Goal: Leave review/rating

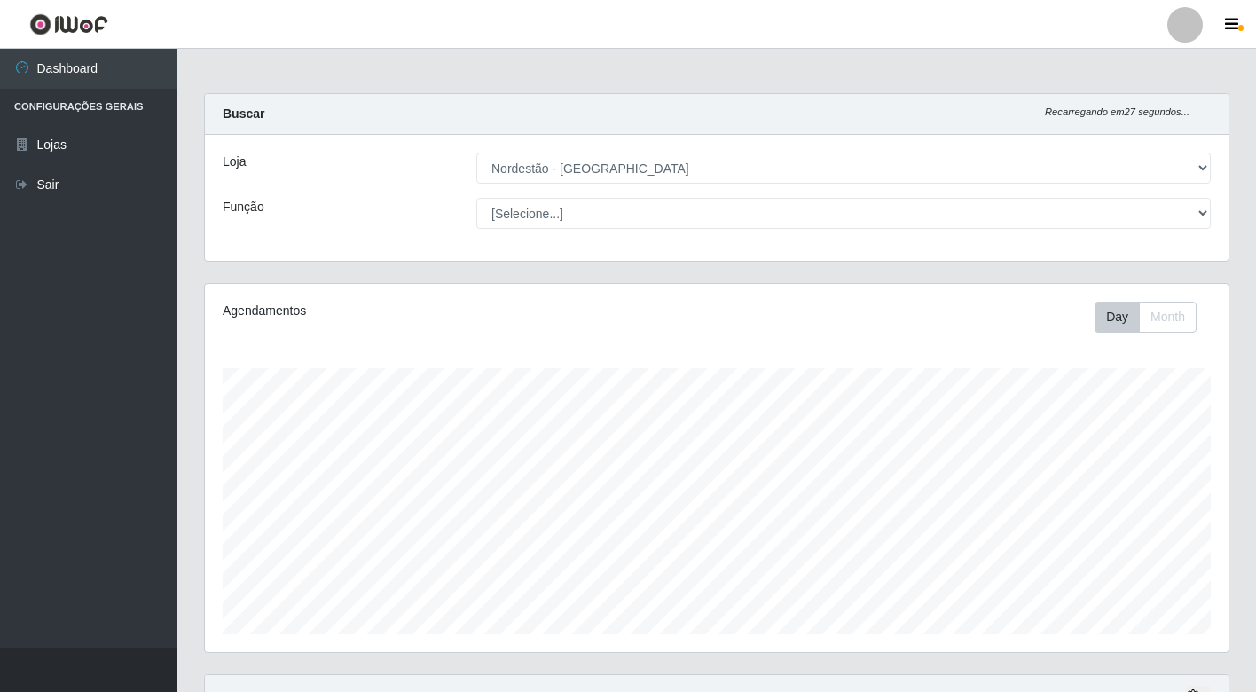
select select "454"
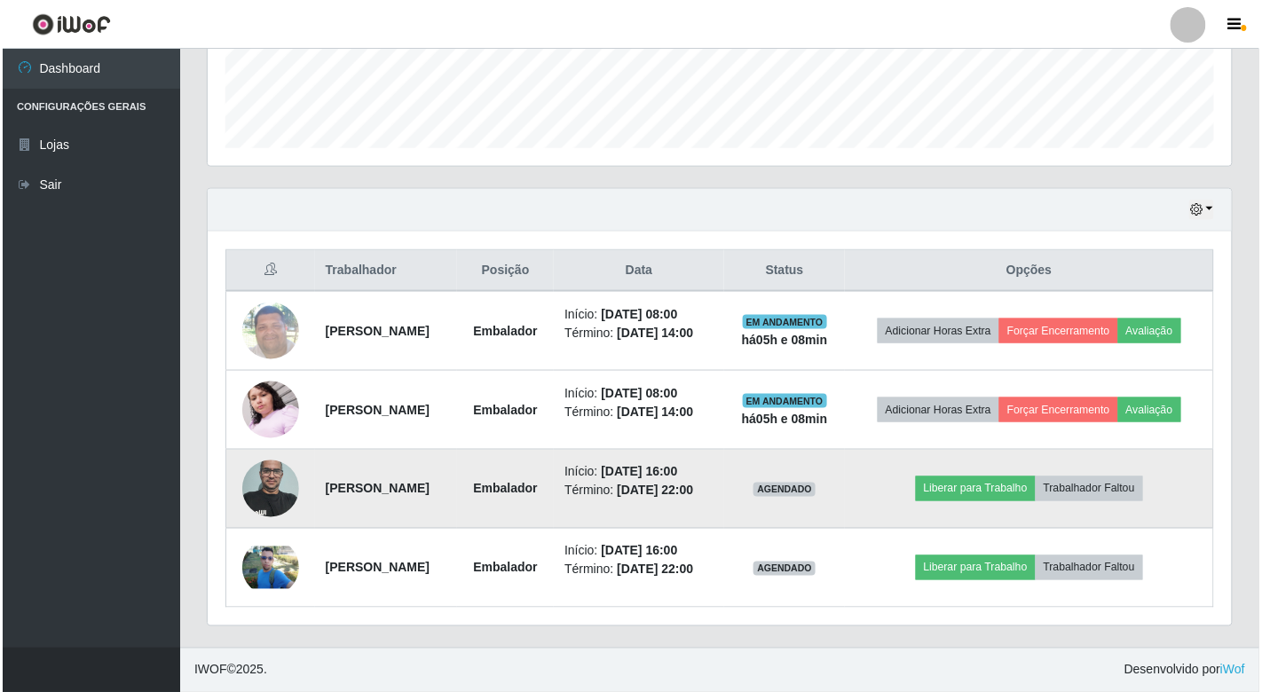
scroll to position [539, 0]
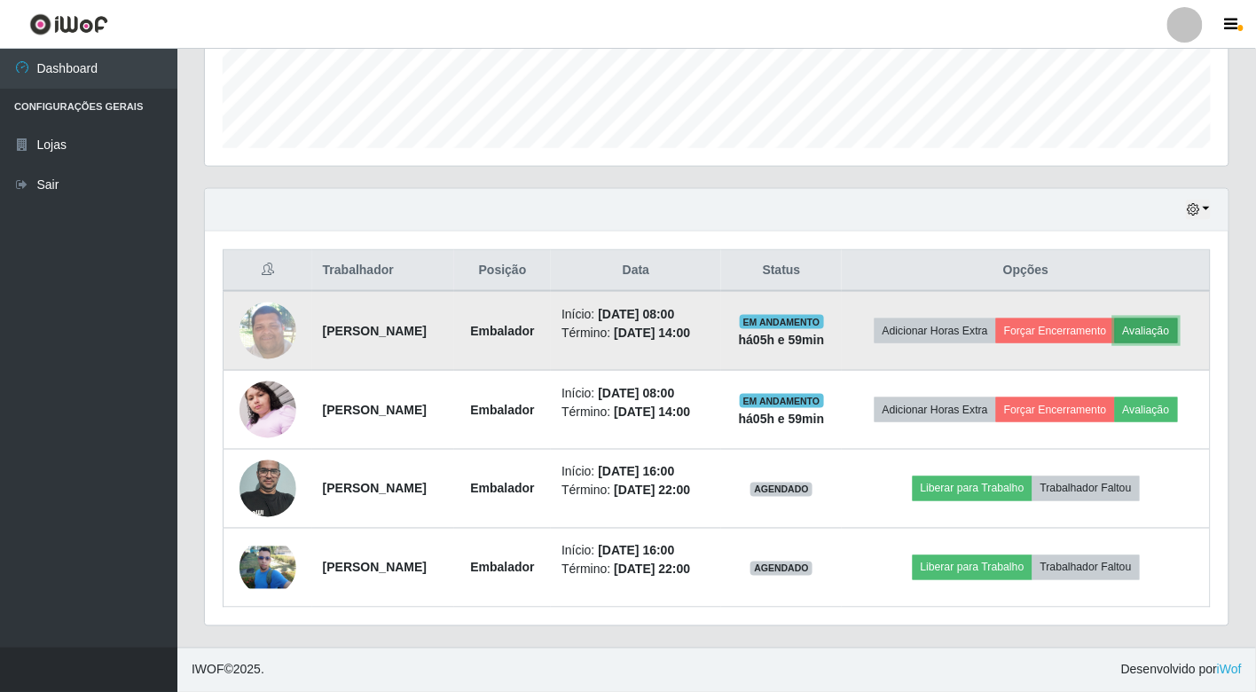
click at [1115, 319] on button "Avaliação" at bounding box center [1146, 331] width 63 height 25
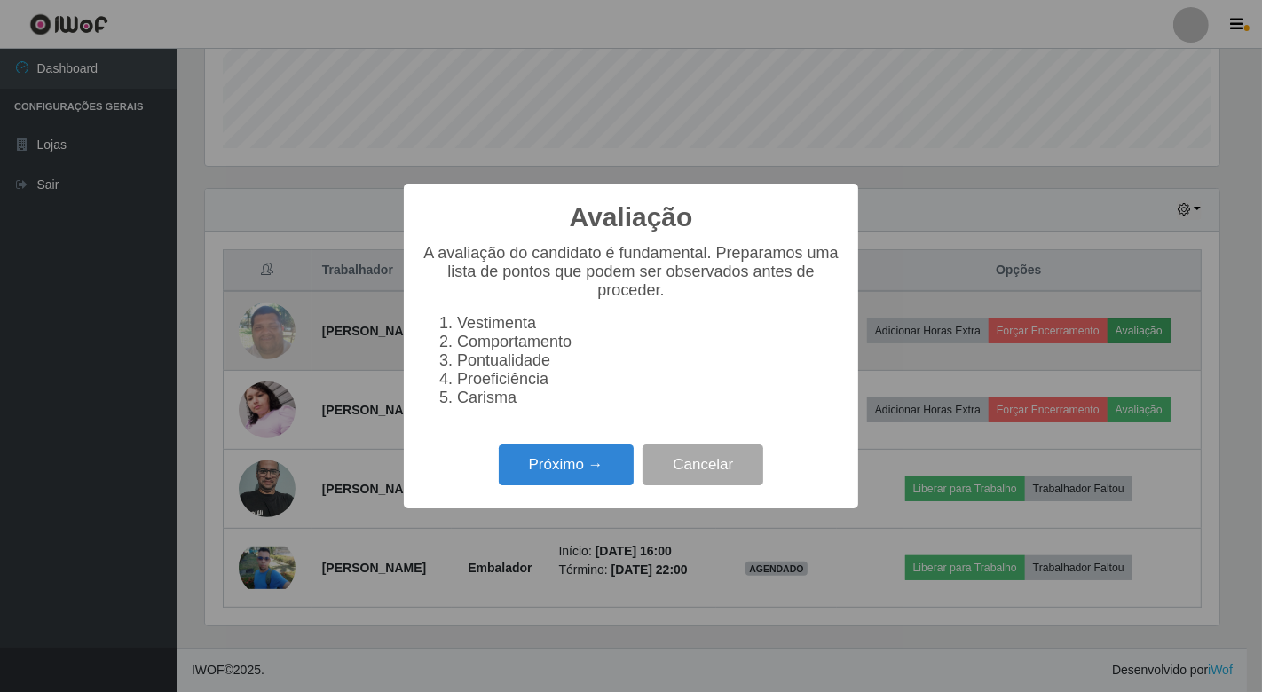
scroll to position [367, 1013]
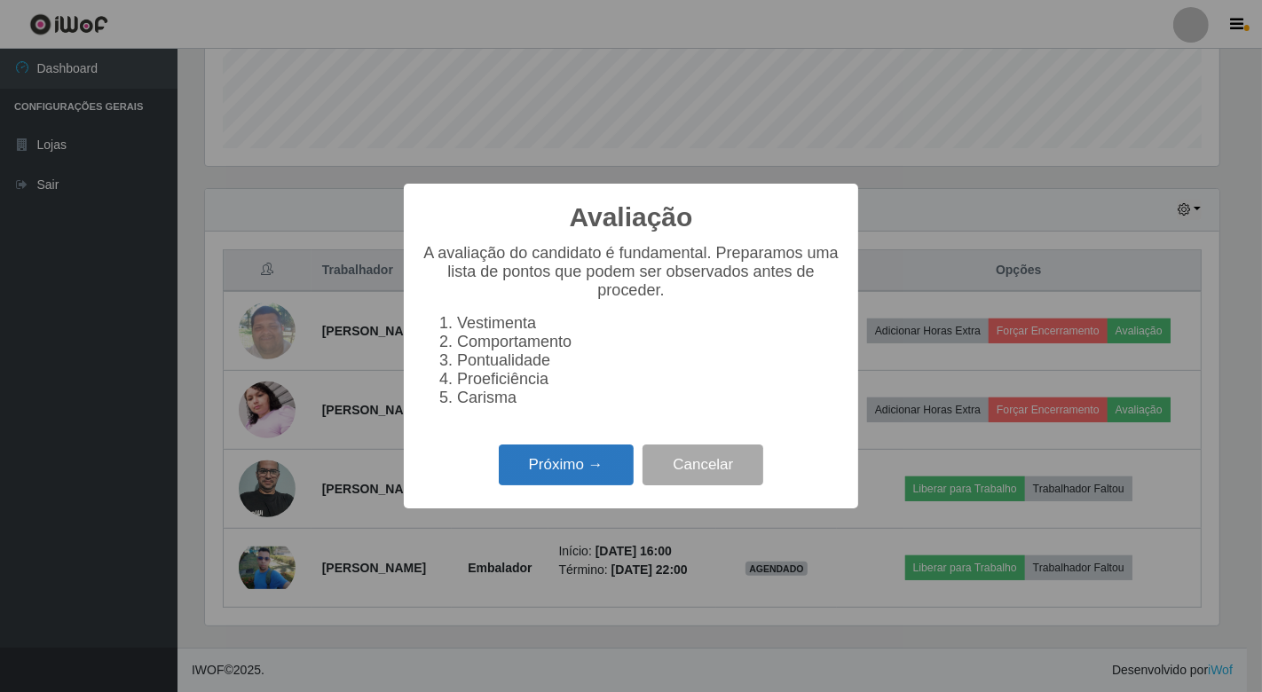
click at [584, 458] on button "Próximo →" at bounding box center [566, 466] width 135 height 42
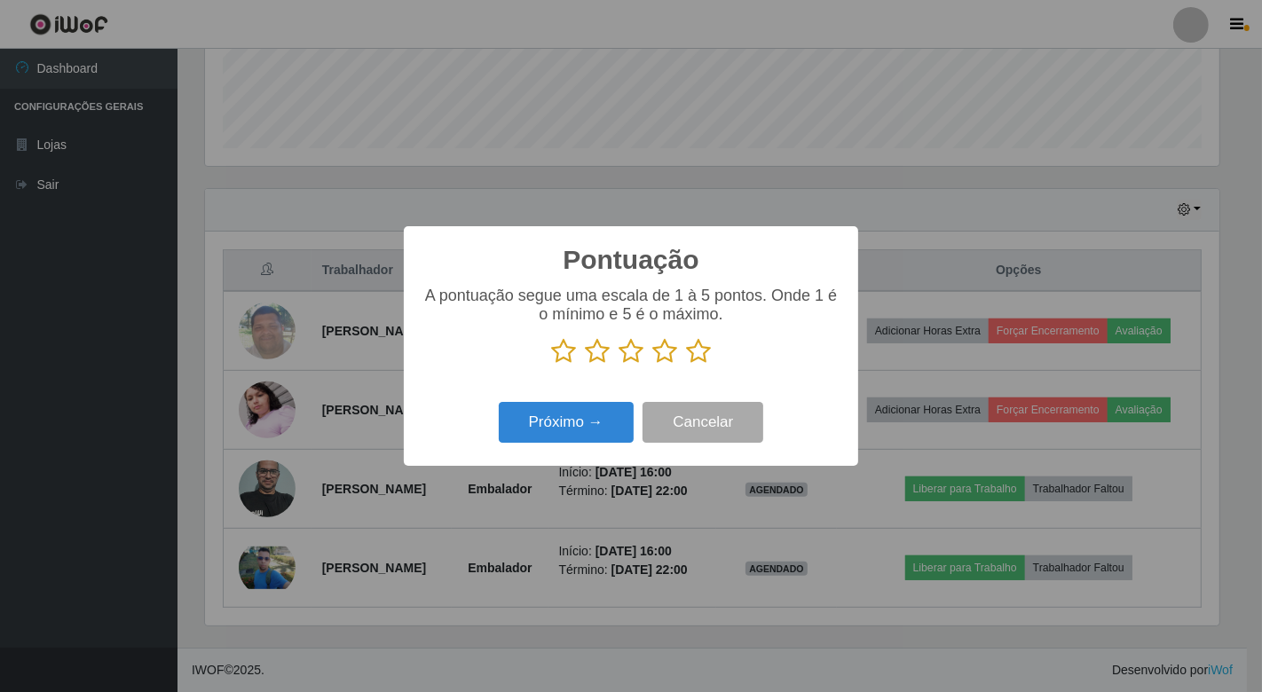
scroll to position [886962, 886317]
click at [562, 350] on icon at bounding box center [563, 351] width 25 height 27
click at [551, 365] on input "radio" at bounding box center [551, 365] width 0 height 0
click at [595, 351] on icon at bounding box center [597, 351] width 25 height 27
click at [585, 365] on input "radio" at bounding box center [585, 365] width 0 height 0
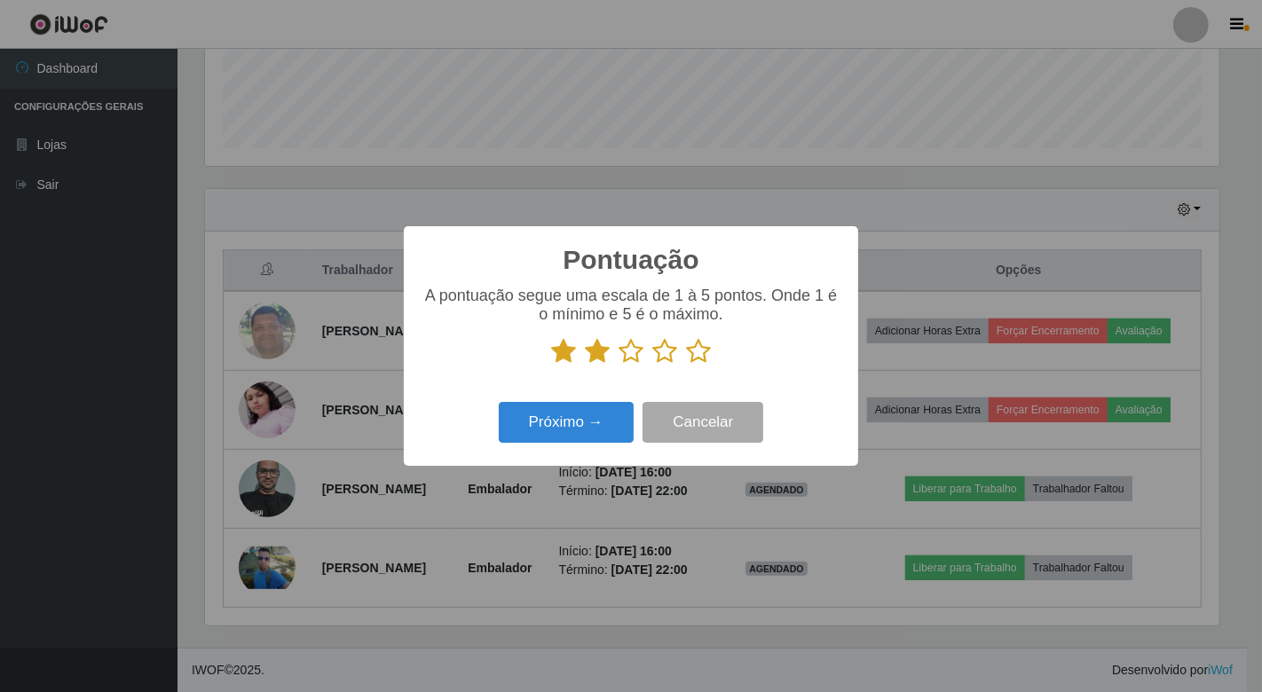
click at [633, 351] on icon at bounding box center [630, 351] width 25 height 27
click at [618, 365] on input "radio" at bounding box center [618, 365] width 0 height 0
click at [661, 352] on icon at bounding box center [664, 351] width 25 height 27
click at [652, 365] on input "radio" at bounding box center [652, 365] width 0 height 0
click at [693, 351] on icon at bounding box center [698, 351] width 25 height 27
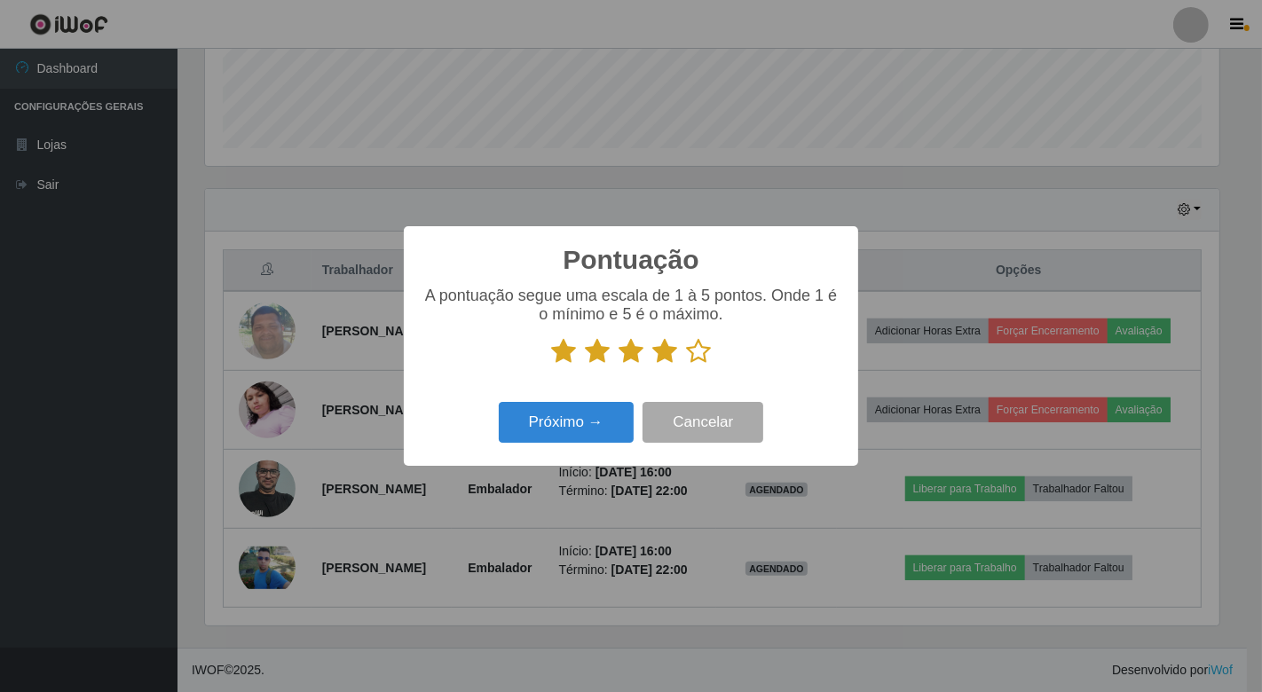
click at [686, 365] on input "radio" at bounding box center [686, 365] width 0 height 0
click at [543, 418] on button "Próximo →" at bounding box center [566, 423] width 135 height 42
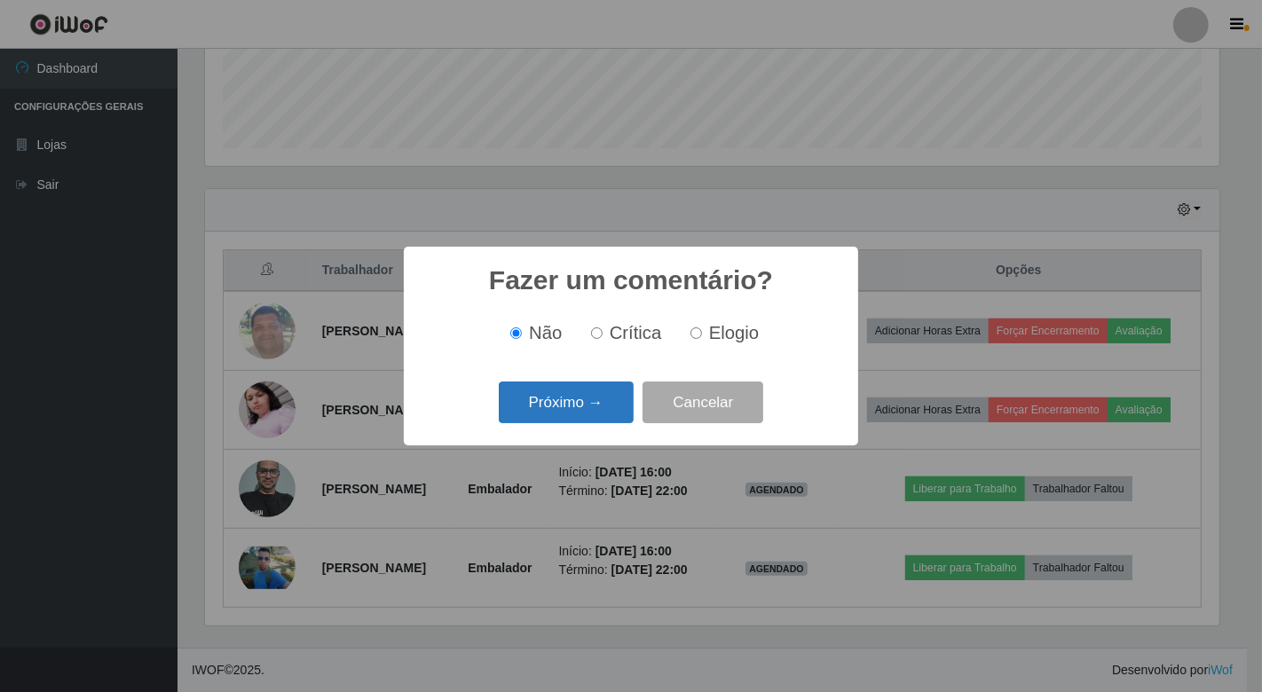
click at [563, 397] on button "Próximo →" at bounding box center [566, 403] width 135 height 42
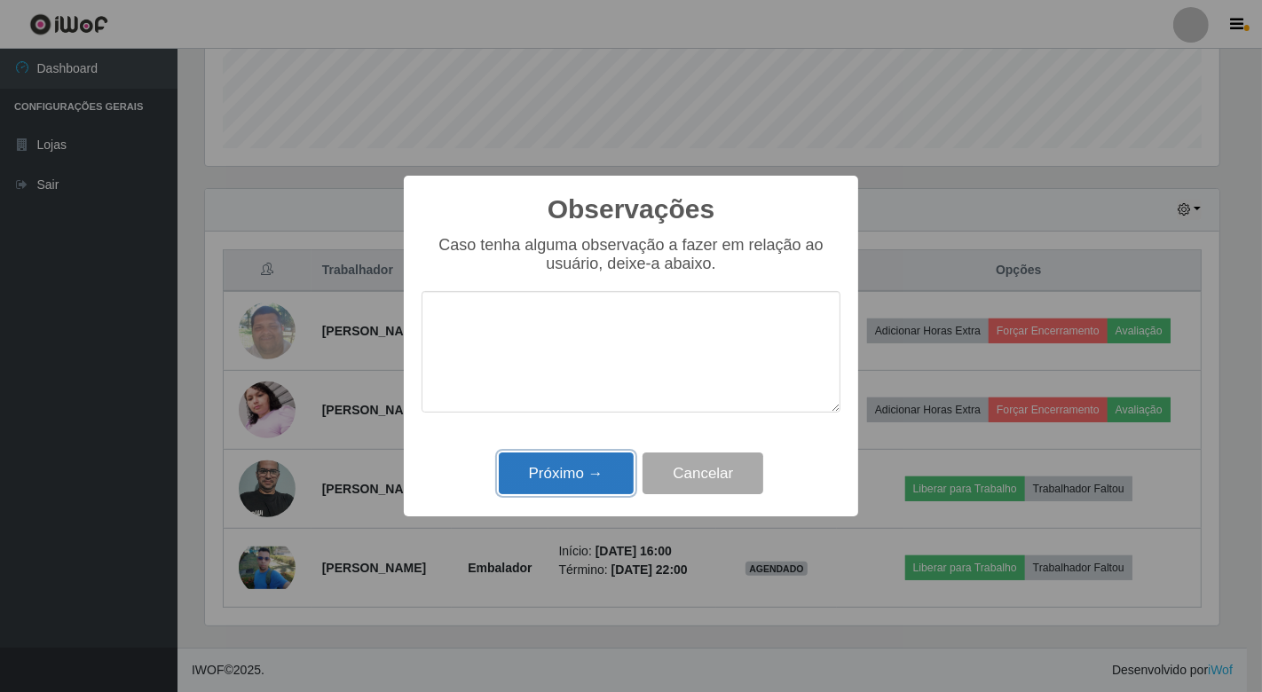
click at [533, 473] on button "Próximo →" at bounding box center [566, 474] width 135 height 42
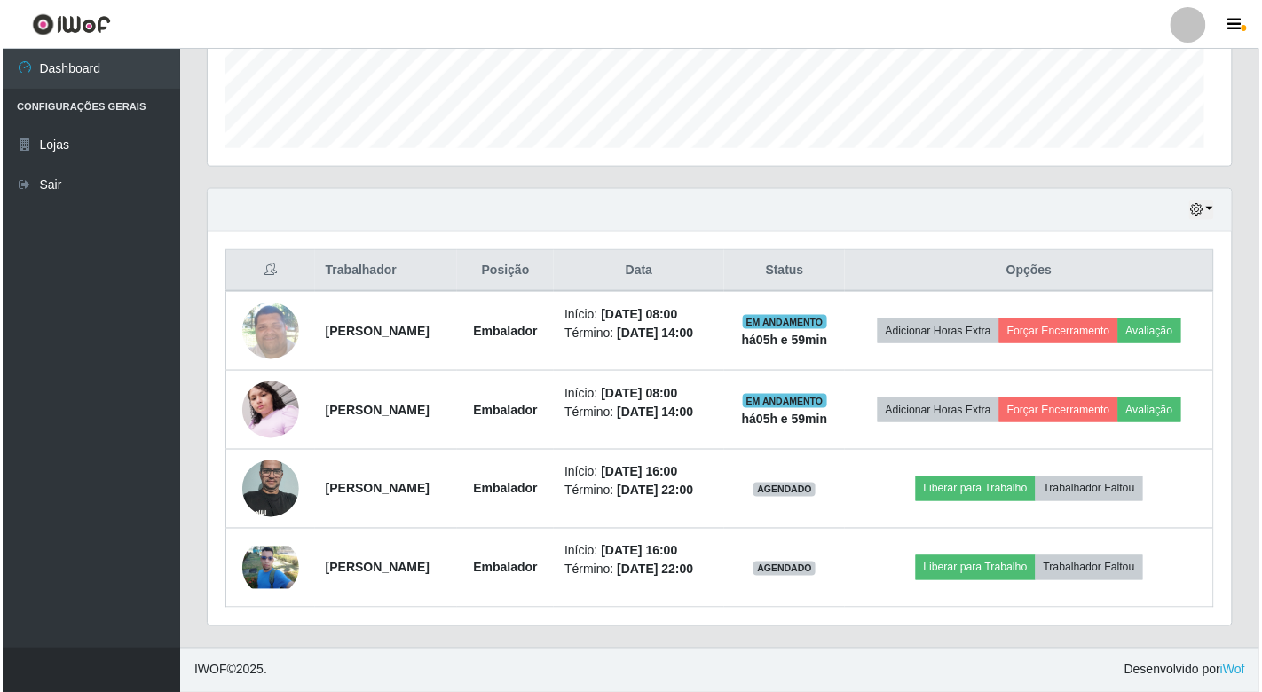
scroll to position [367, 1024]
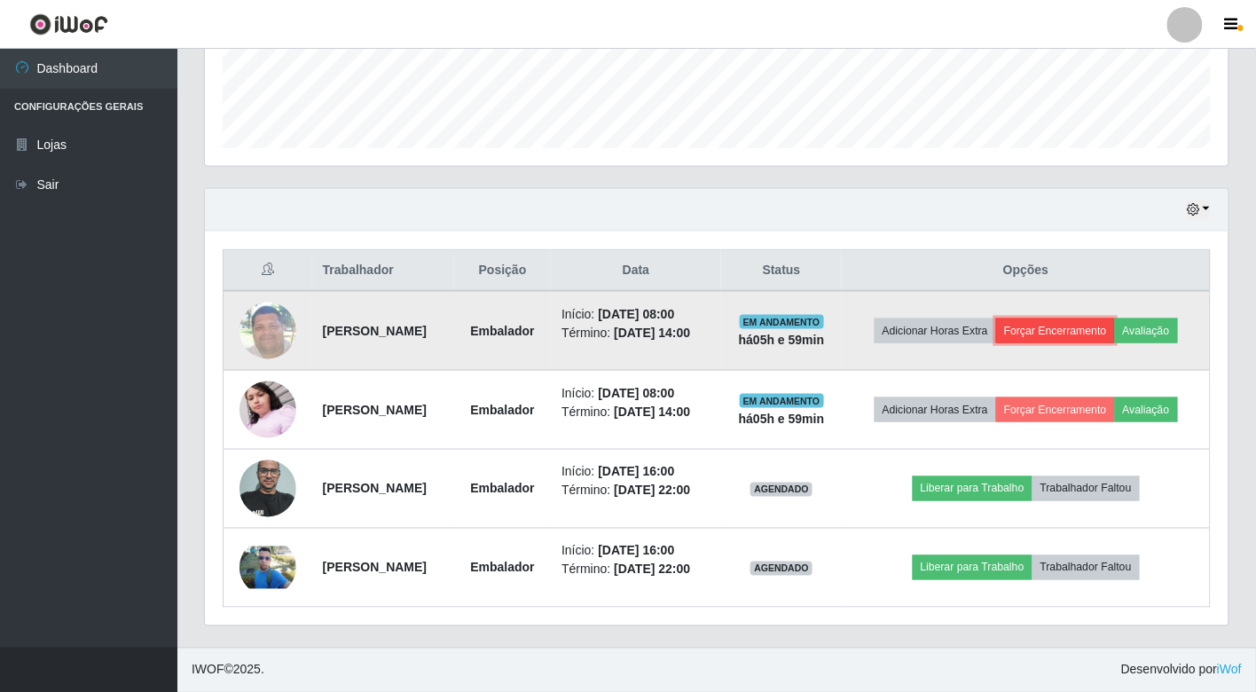
click at [1115, 319] on button "Forçar Encerramento" at bounding box center [1055, 331] width 119 height 25
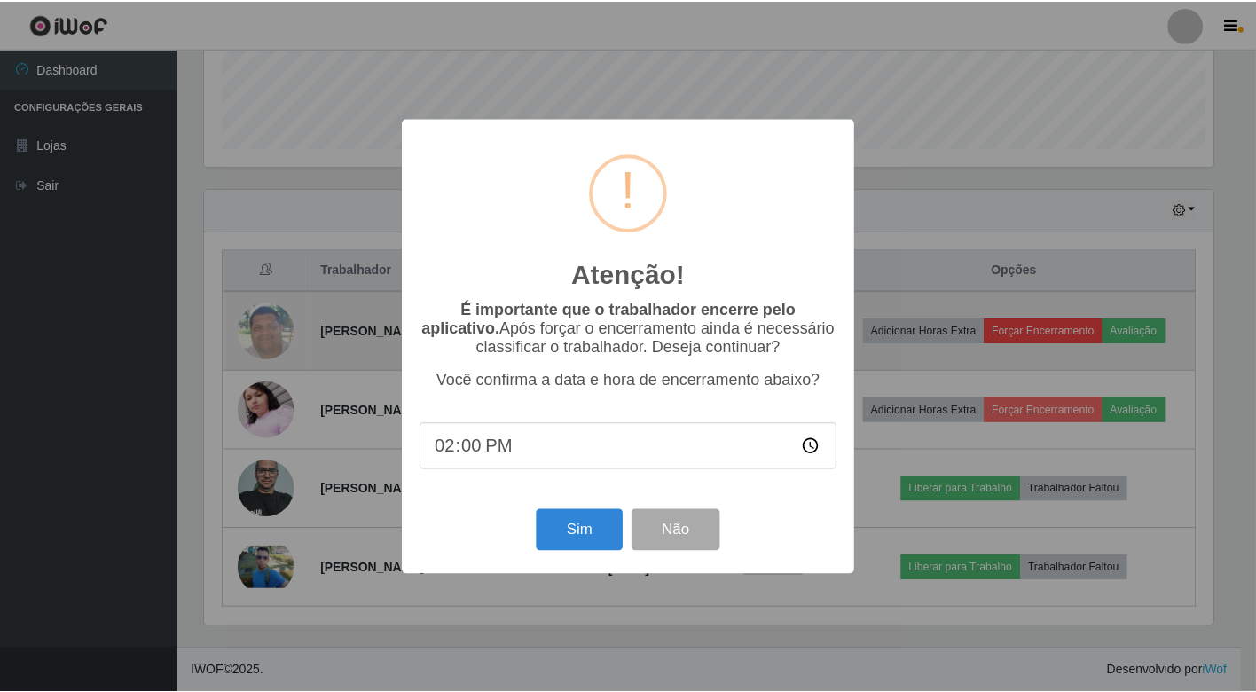
scroll to position [367, 1013]
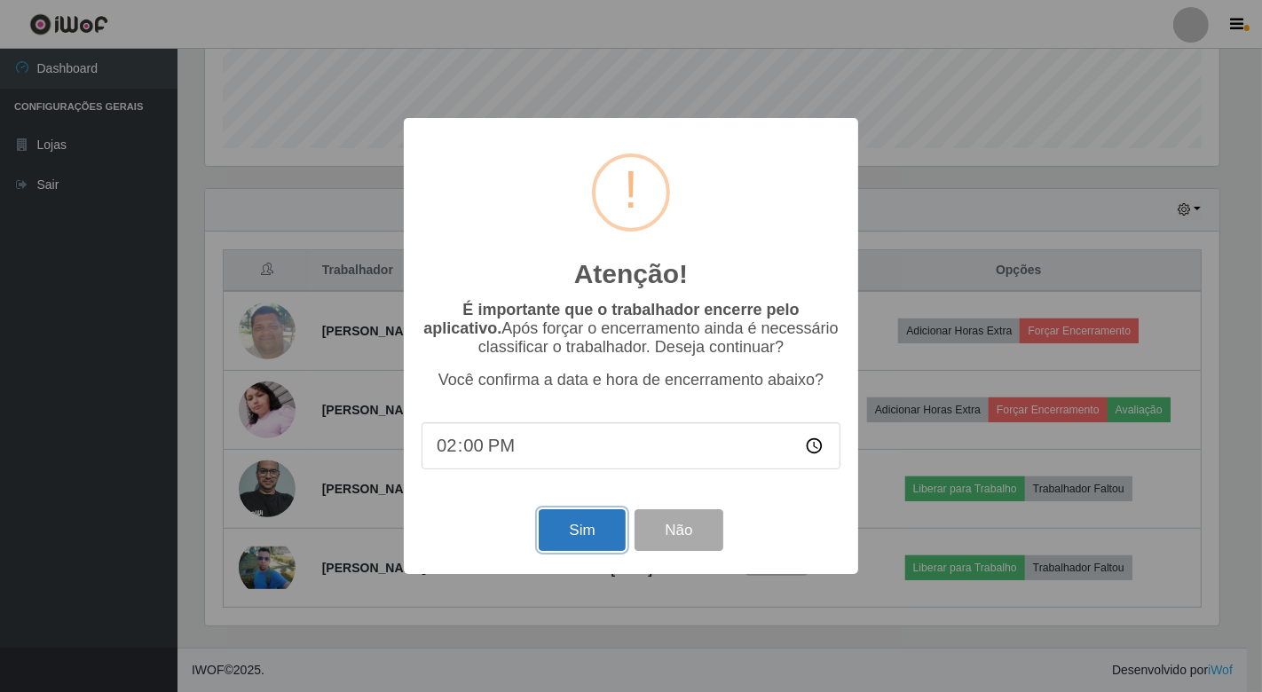
click at [569, 539] on button "Sim" at bounding box center [582, 530] width 86 height 42
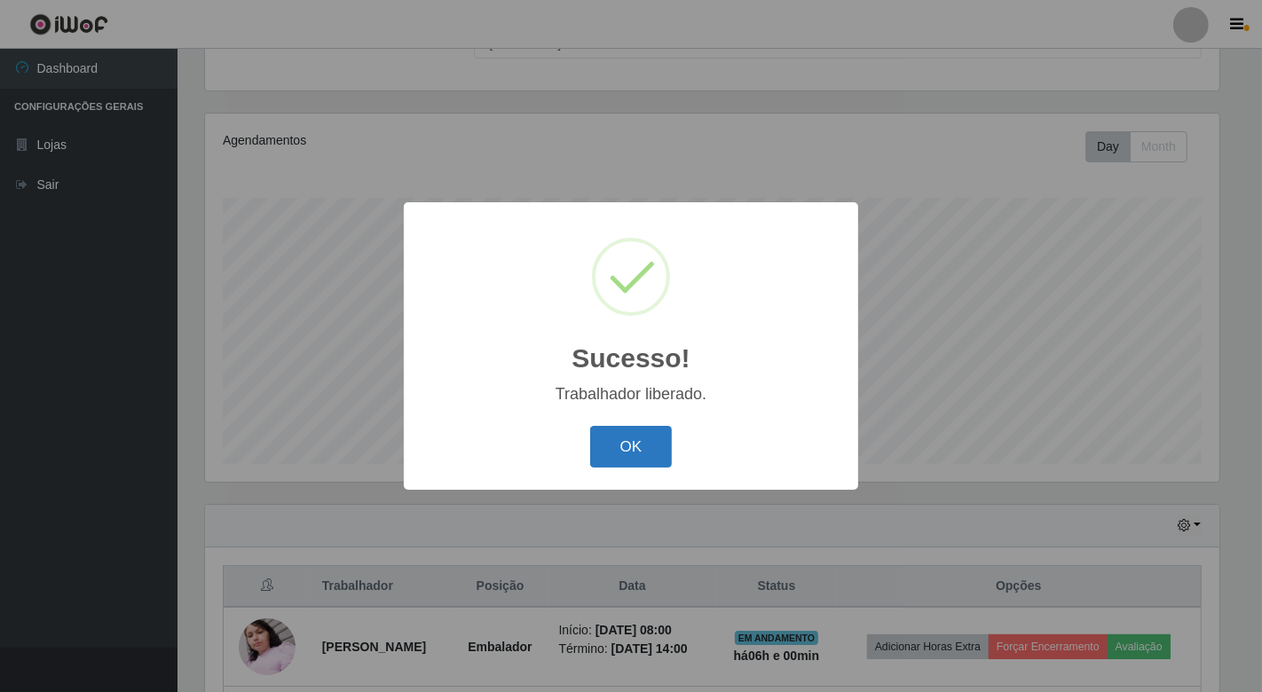
click at [630, 440] on button "OK" at bounding box center [631, 447] width 83 height 42
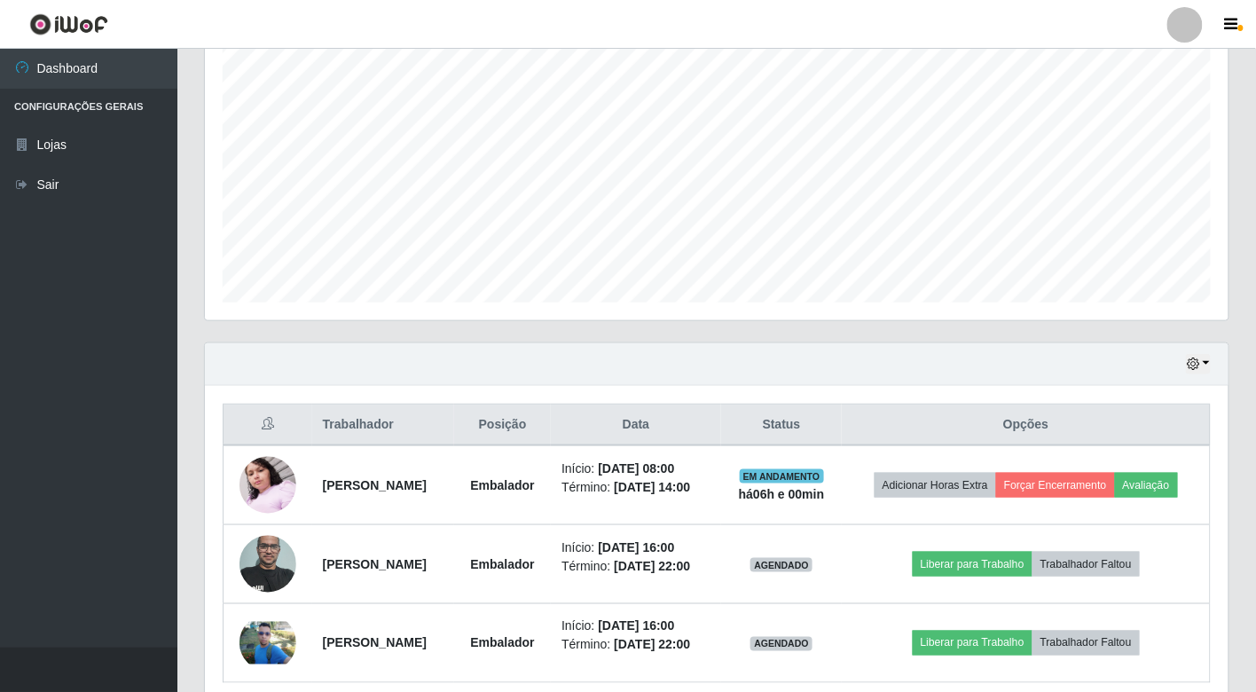
scroll to position [367, 0]
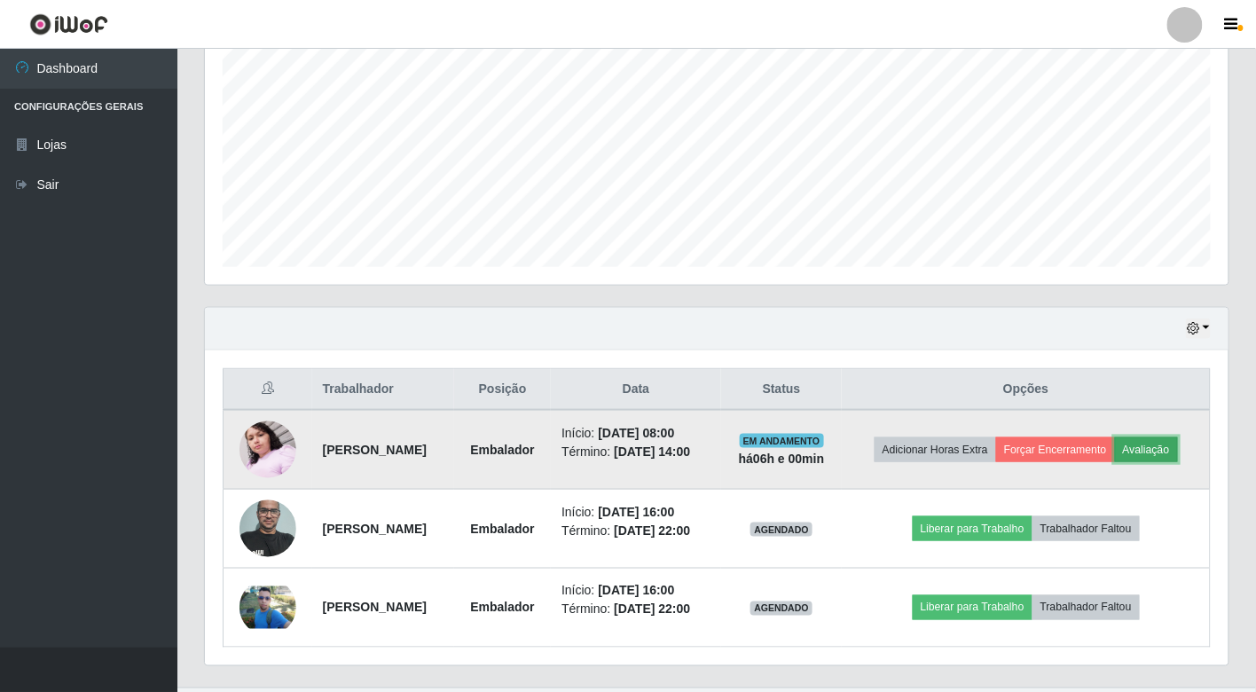
click at [1115, 461] on button "Avaliação" at bounding box center [1146, 449] width 63 height 25
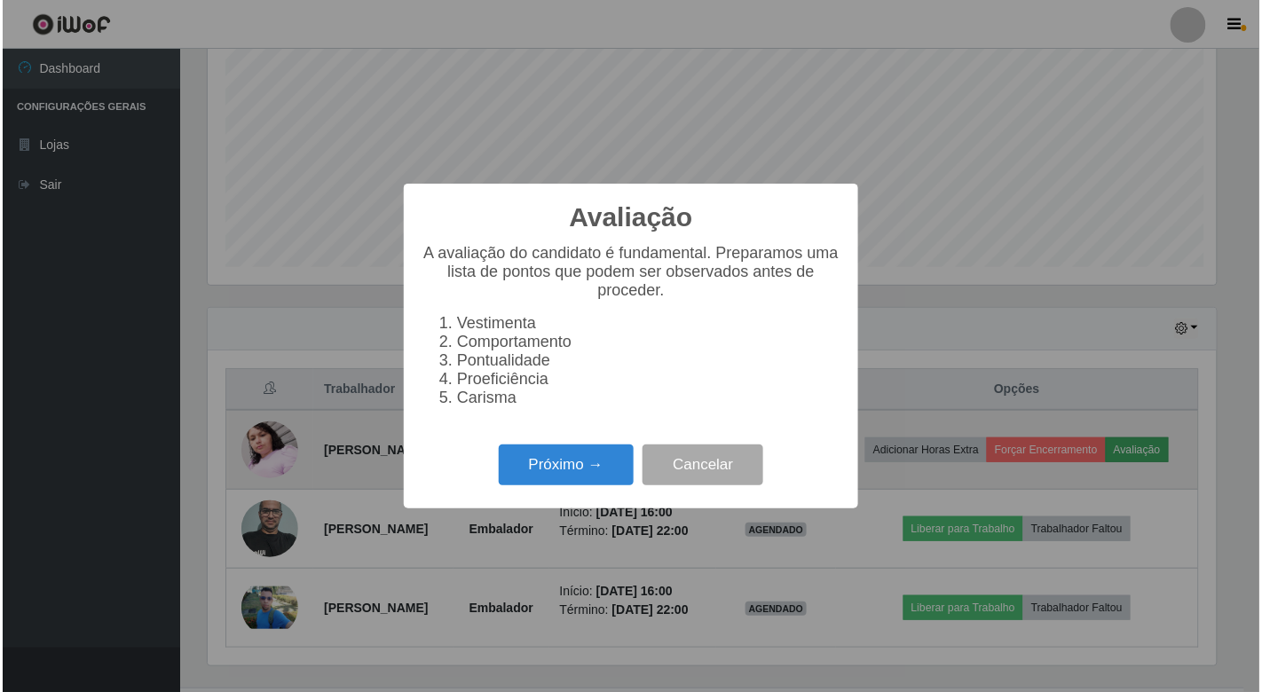
scroll to position [367, 1013]
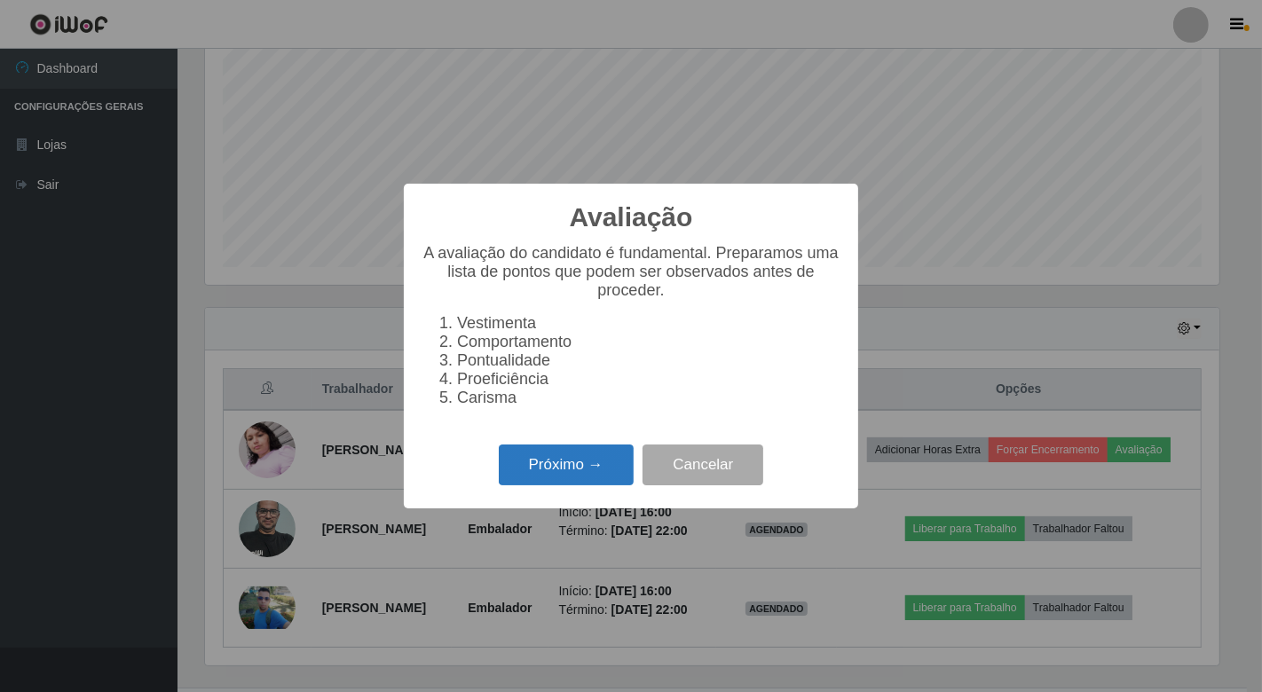
click at [553, 476] on button "Próximo →" at bounding box center [566, 466] width 135 height 42
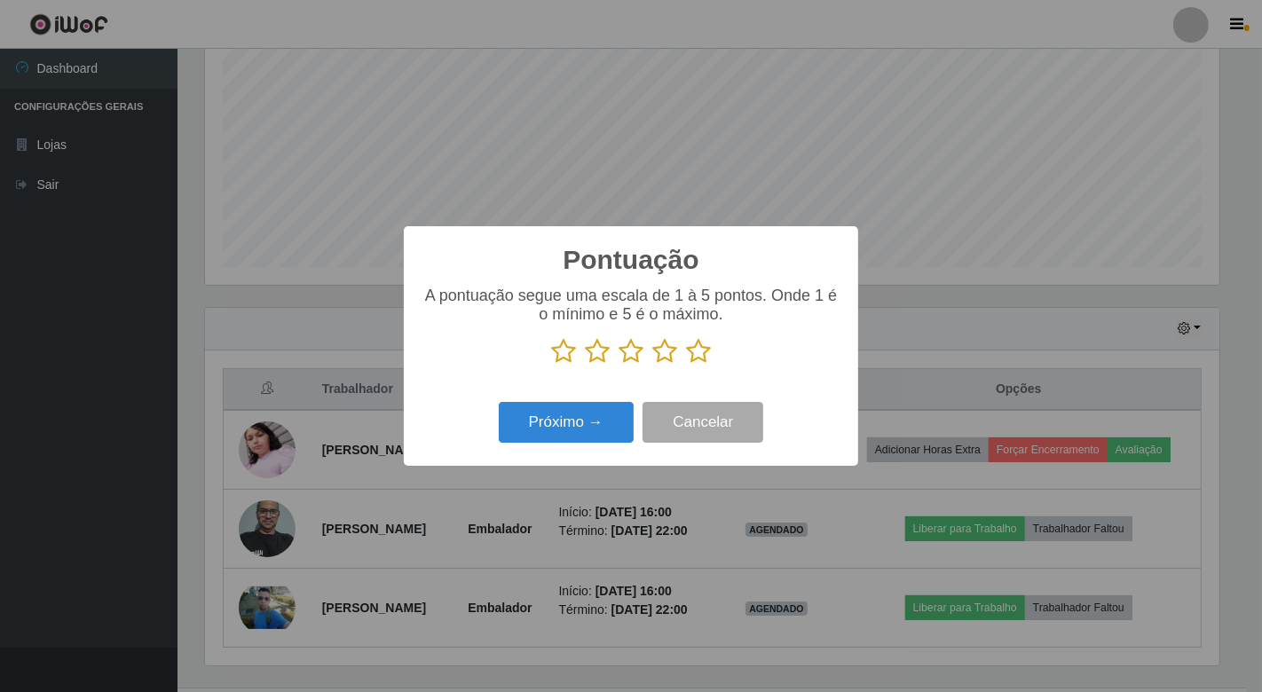
click at [564, 350] on icon at bounding box center [563, 351] width 25 height 27
click at [551, 365] on input "radio" at bounding box center [551, 365] width 0 height 0
drag, startPoint x: 592, startPoint y: 350, endPoint x: 642, endPoint y: 352, distance: 49.8
click at [593, 349] on icon at bounding box center [597, 351] width 25 height 27
click at [585, 365] on input "radio" at bounding box center [585, 365] width 0 height 0
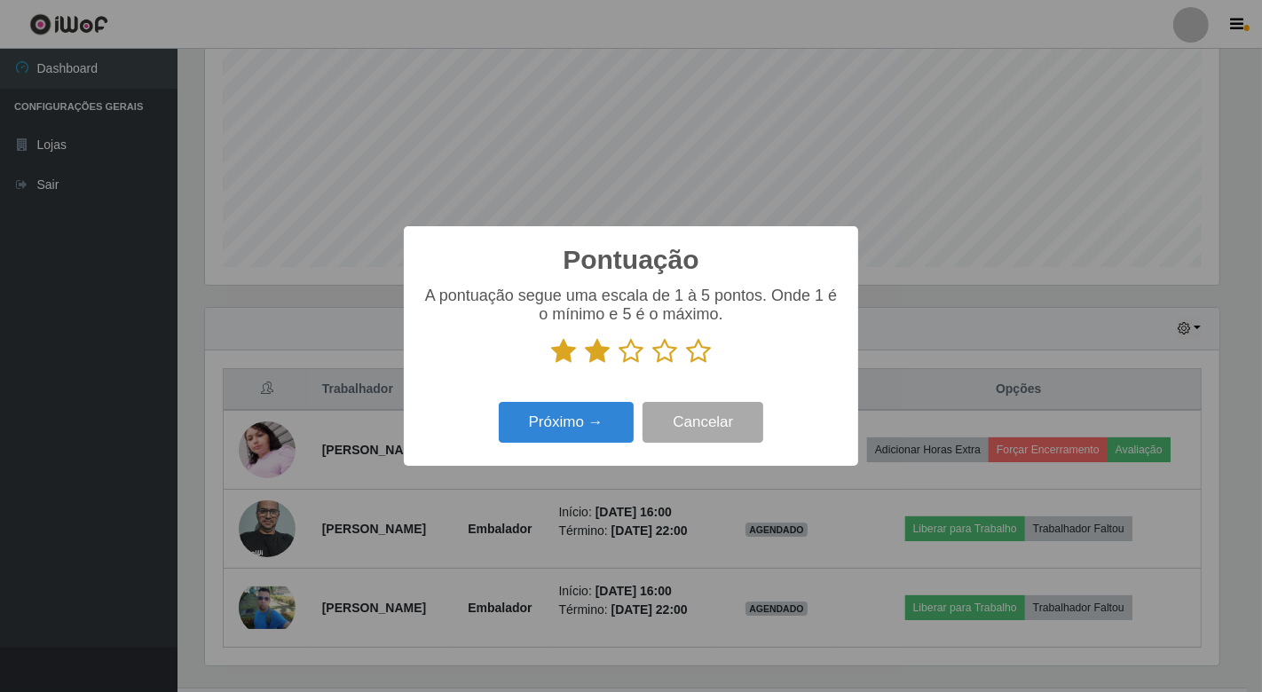
click at [633, 350] on icon at bounding box center [630, 351] width 25 height 27
click at [618, 365] on input "radio" at bounding box center [618, 365] width 0 height 0
click at [661, 349] on icon at bounding box center [664, 351] width 25 height 27
click at [652, 365] on input "radio" at bounding box center [652, 365] width 0 height 0
drag, startPoint x: 698, startPoint y: 352, endPoint x: 595, endPoint y: 391, distance: 110.9
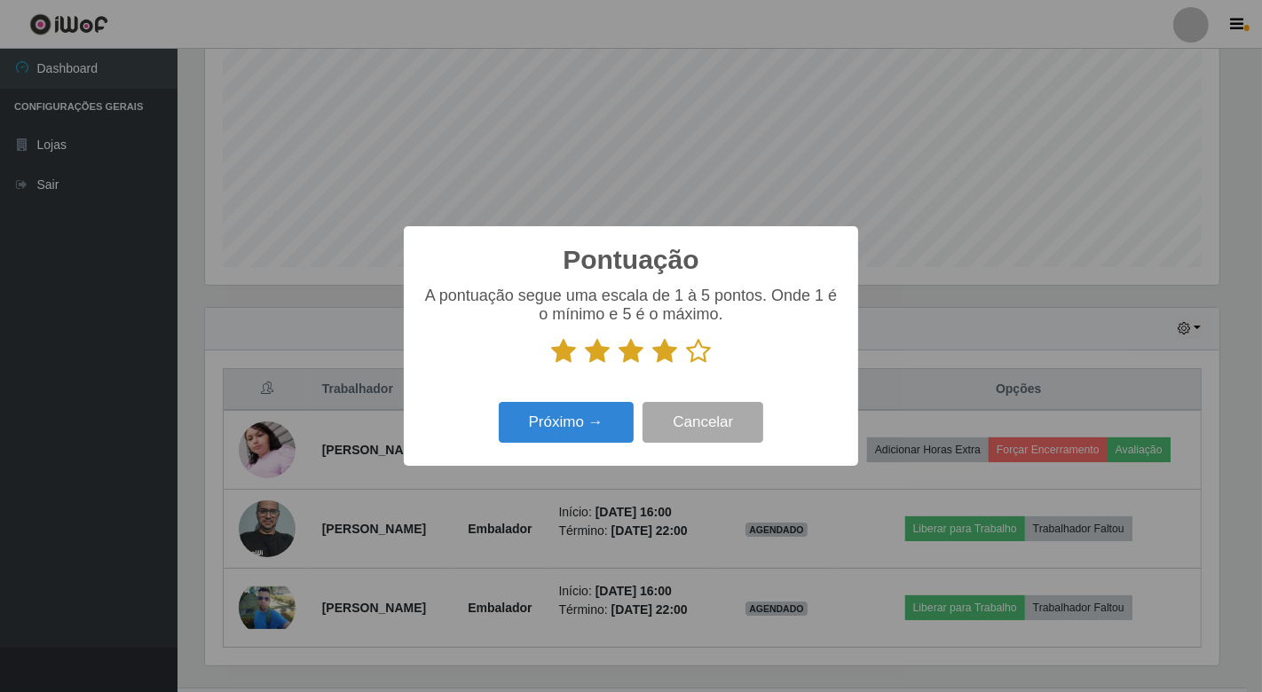
click at [698, 353] on icon at bounding box center [698, 351] width 25 height 27
click at [686, 365] on input "radio" at bounding box center [686, 365] width 0 height 0
click at [532, 421] on button "Próximo →" at bounding box center [566, 423] width 135 height 42
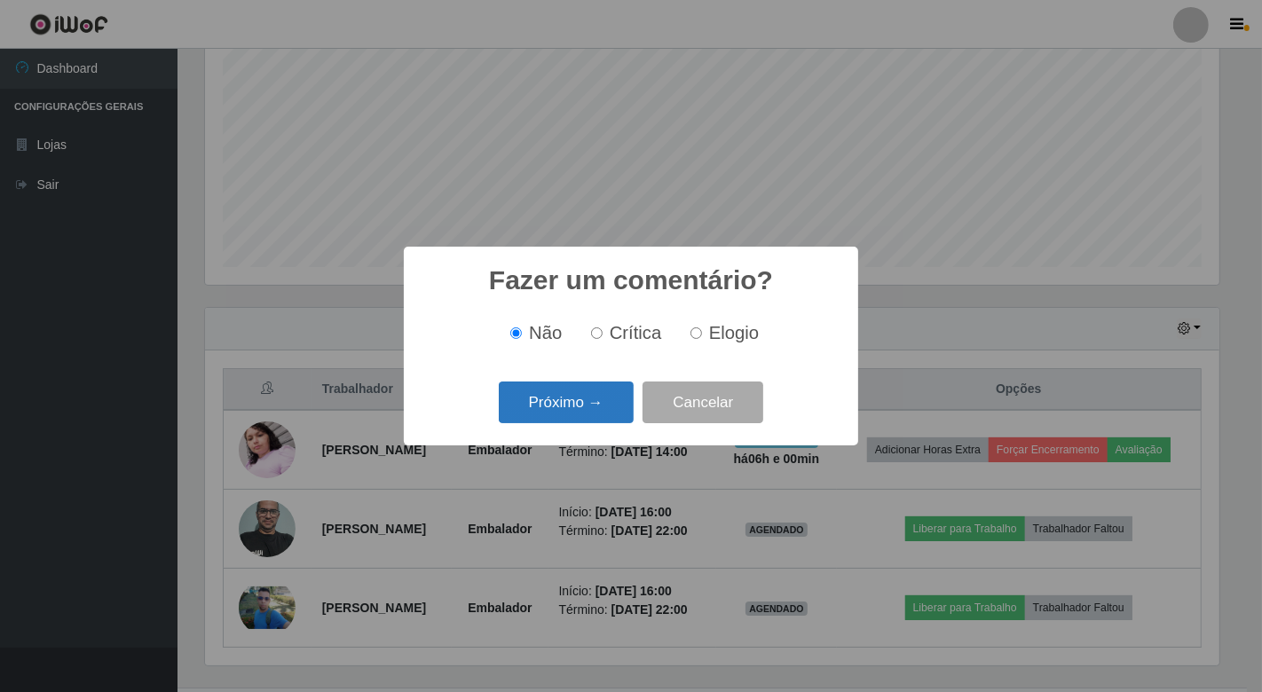
click at [531, 420] on button "Próximo →" at bounding box center [566, 403] width 135 height 42
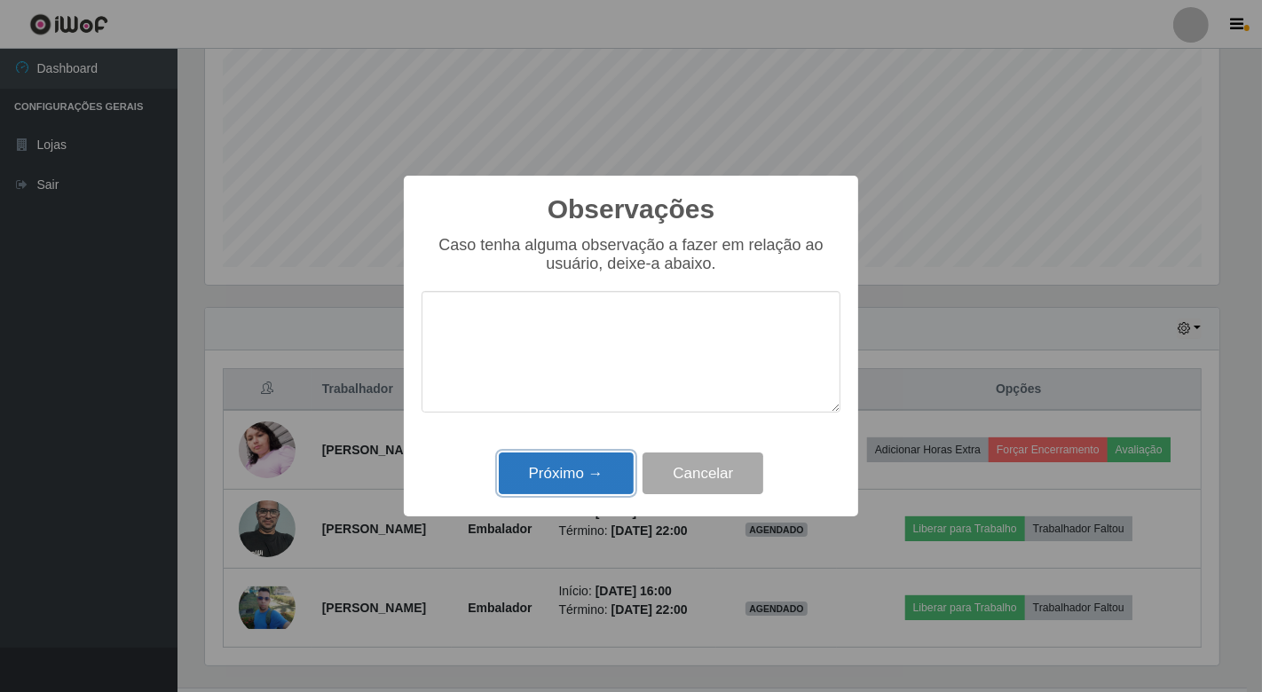
click at [530, 465] on button "Próximo →" at bounding box center [566, 474] width 135 height 42
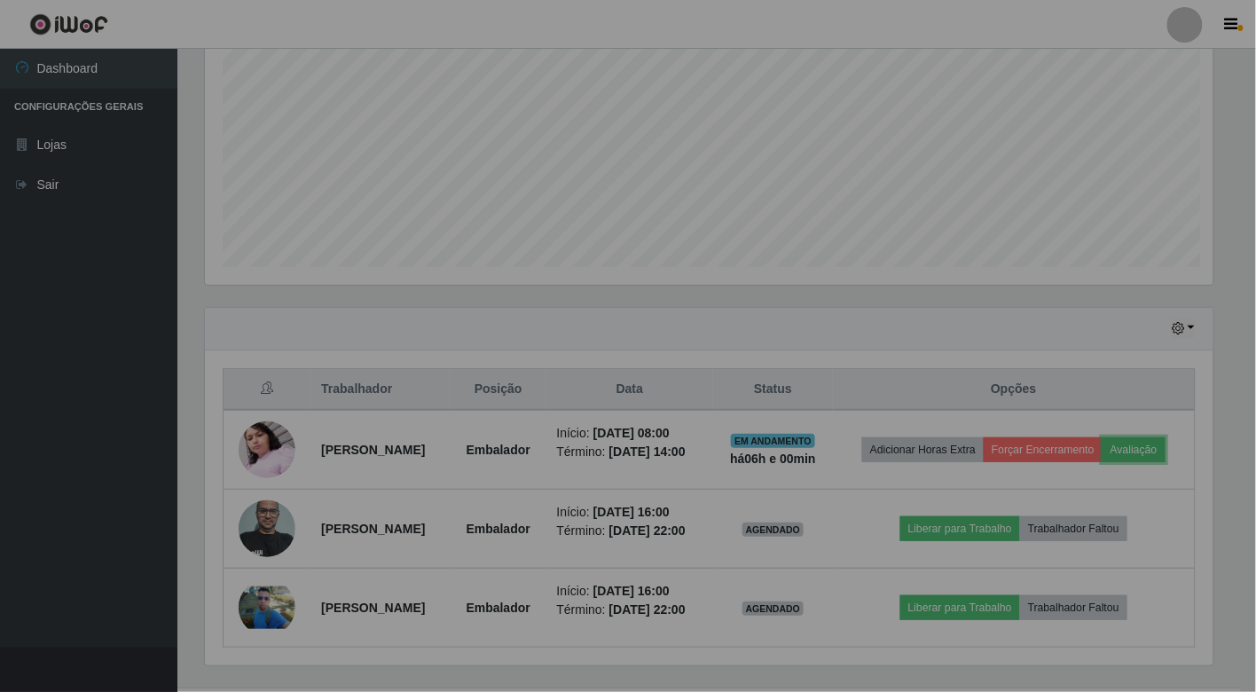
scroll to position [367, 1024]
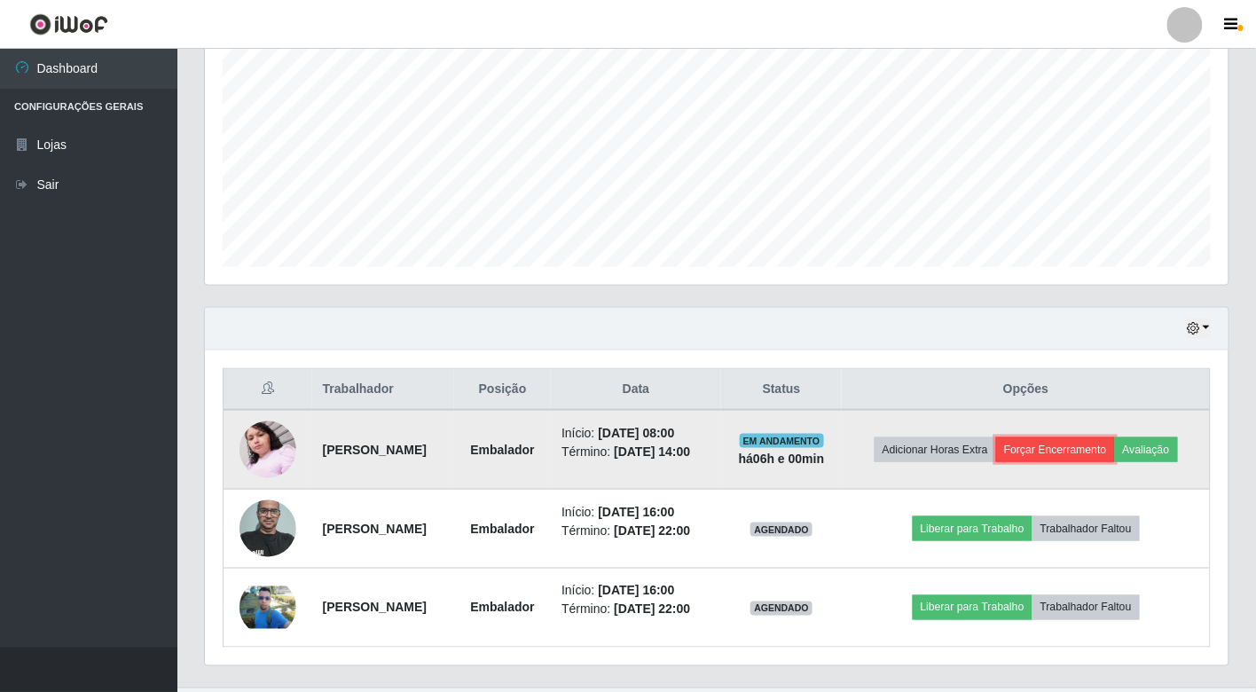
click at [1109, 440] on button "Forçar Encerramento" at bounding box center [1055, 449] width 119 height 25
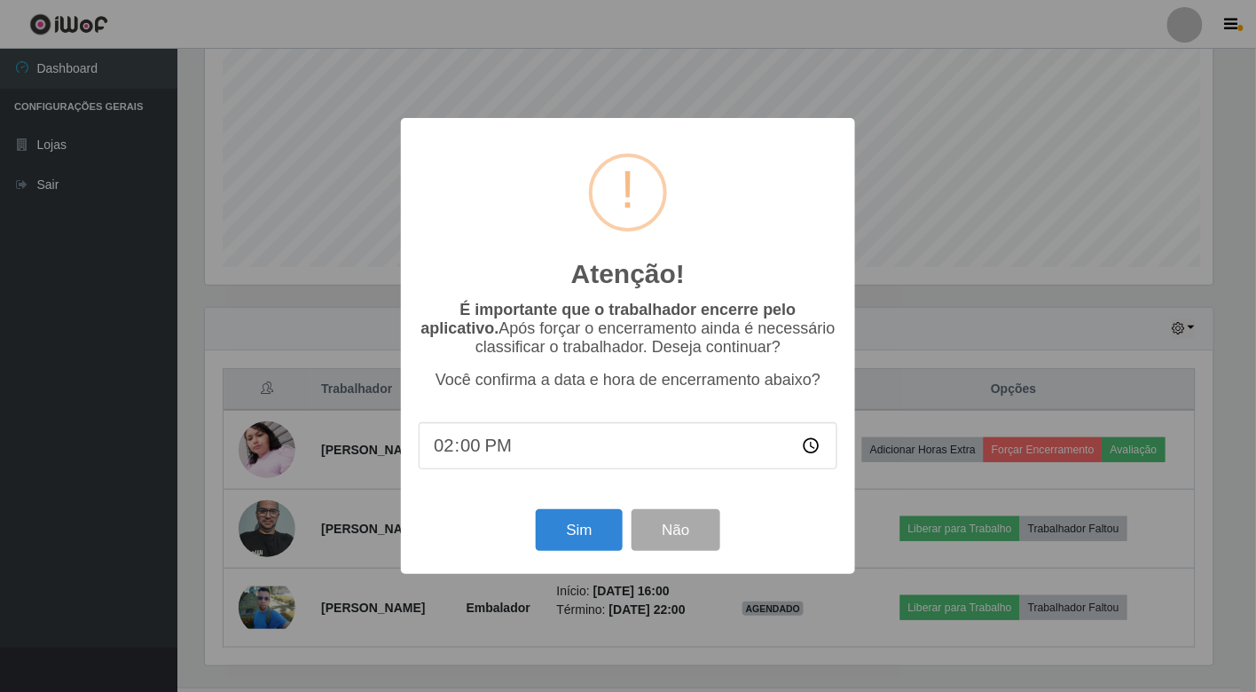
scroll to position [367, 1013]
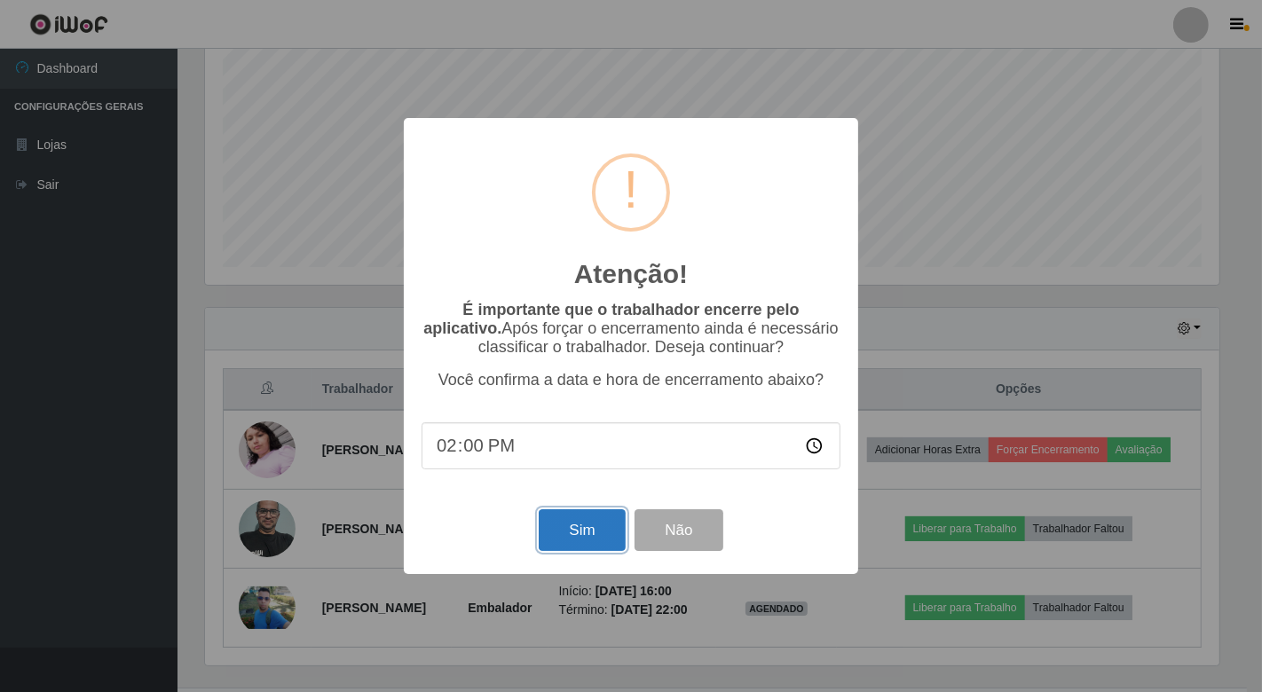
click at [582, 529] on button "Sim" at bounding box center [582, 530] width 86 height 42
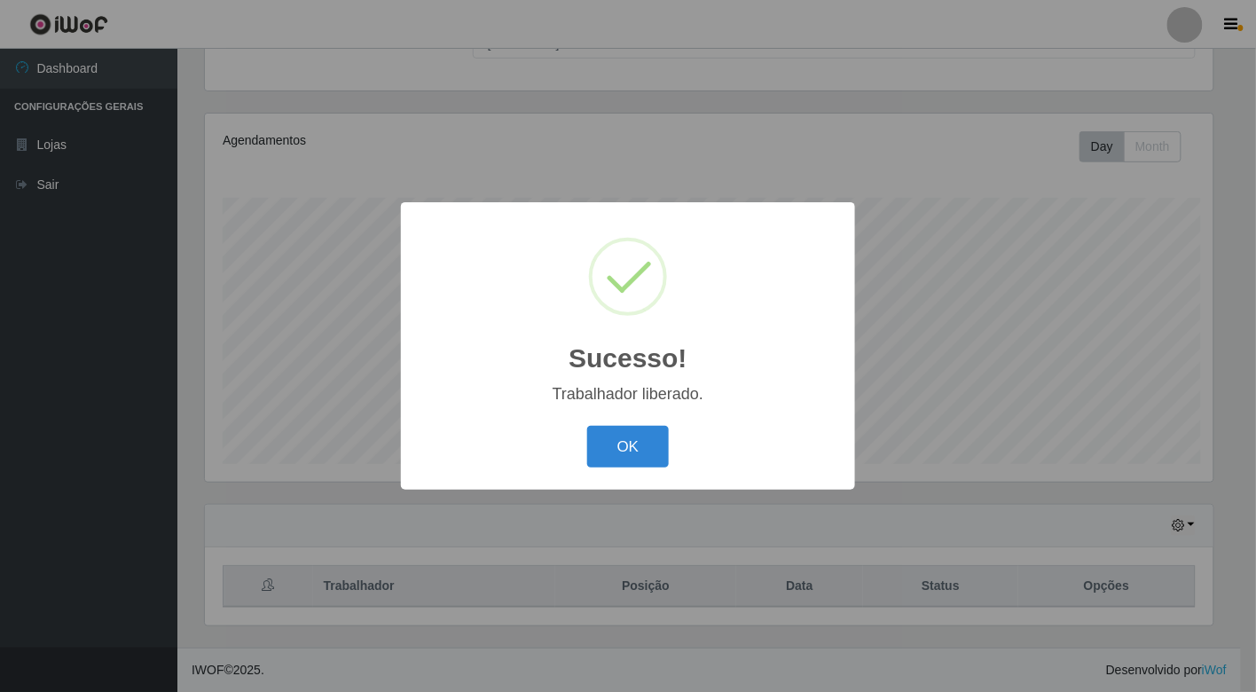
scroll to position [0, 0]
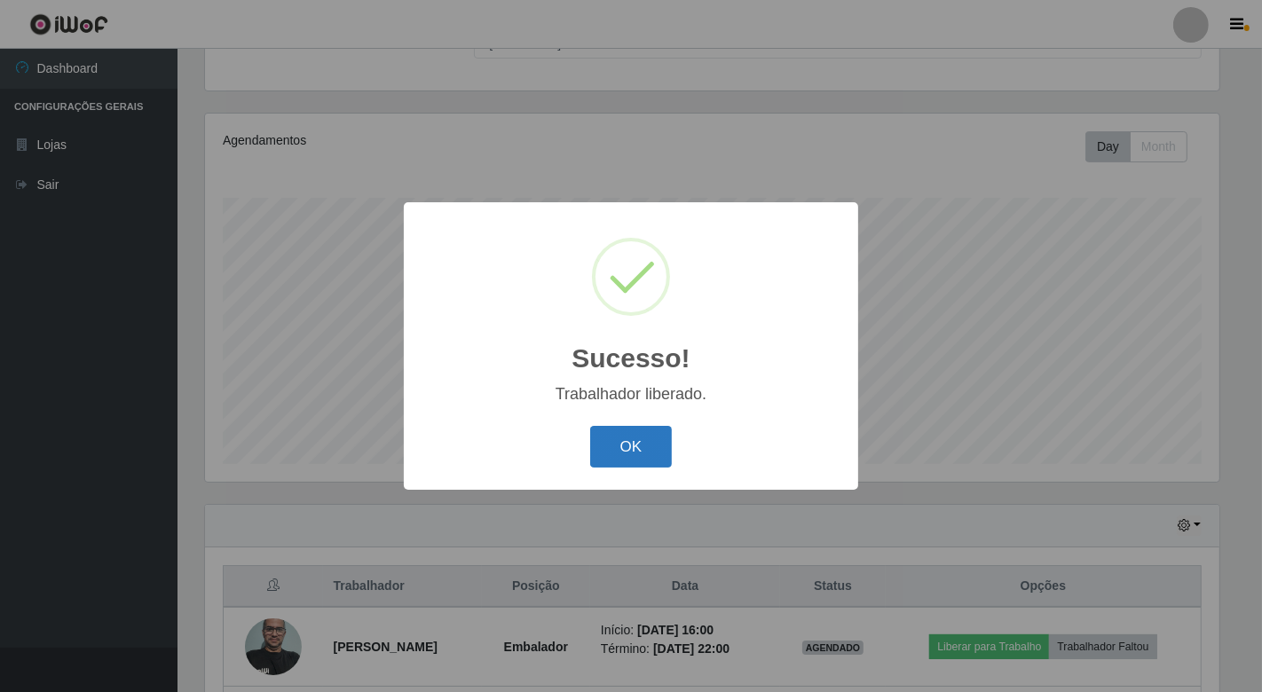
click at [615, 436] on button "OK" at bounding box center [631, 447] width 83 height 42
